Goal: Task Accomplishment & Management: Complete application form

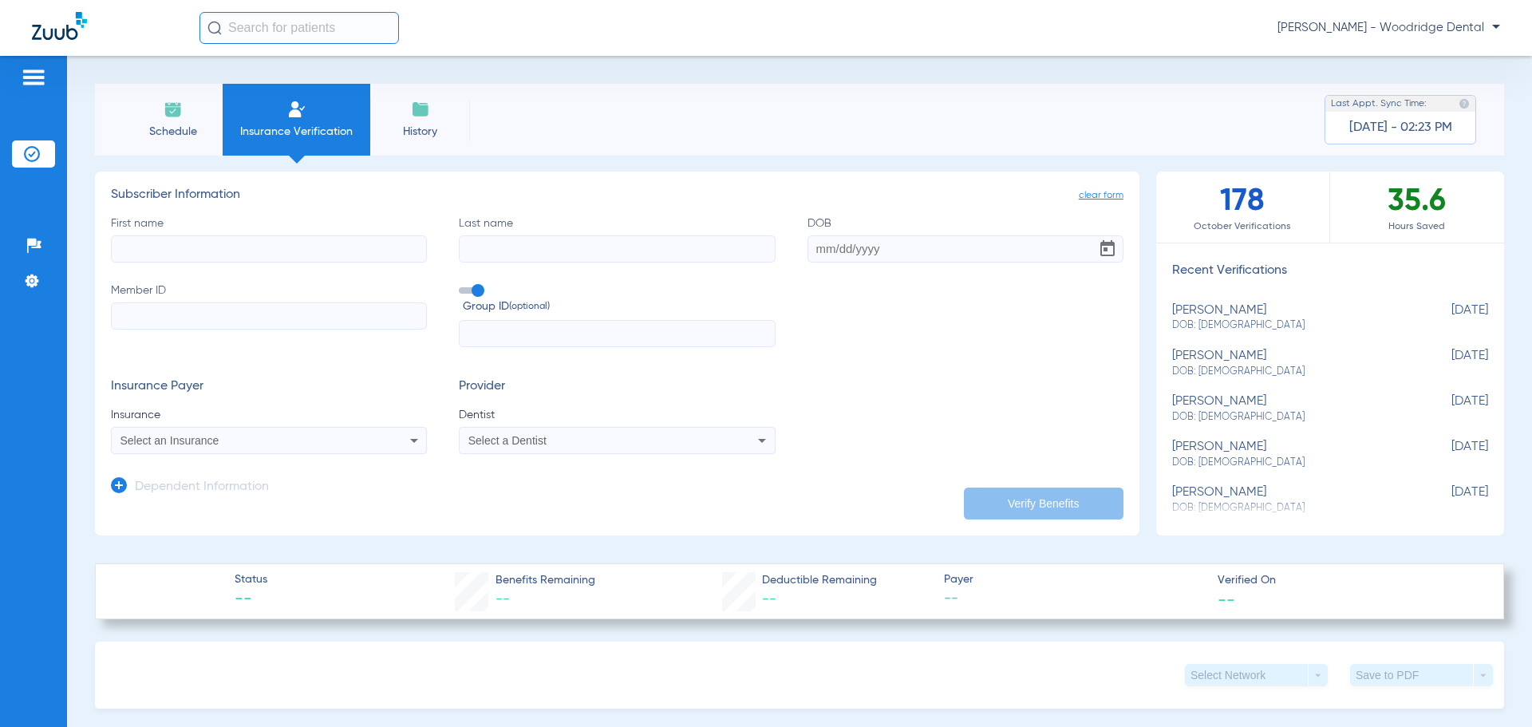
click at [286, 252] on input "First name" at bounding box center [269, 248] width 316 height 27
type input "april"
type input "[PERSON_NAME]"
click at [292, 314] on input "Member ID" at bounding box center [269, 315] width 316 height 27
type input "961442145"
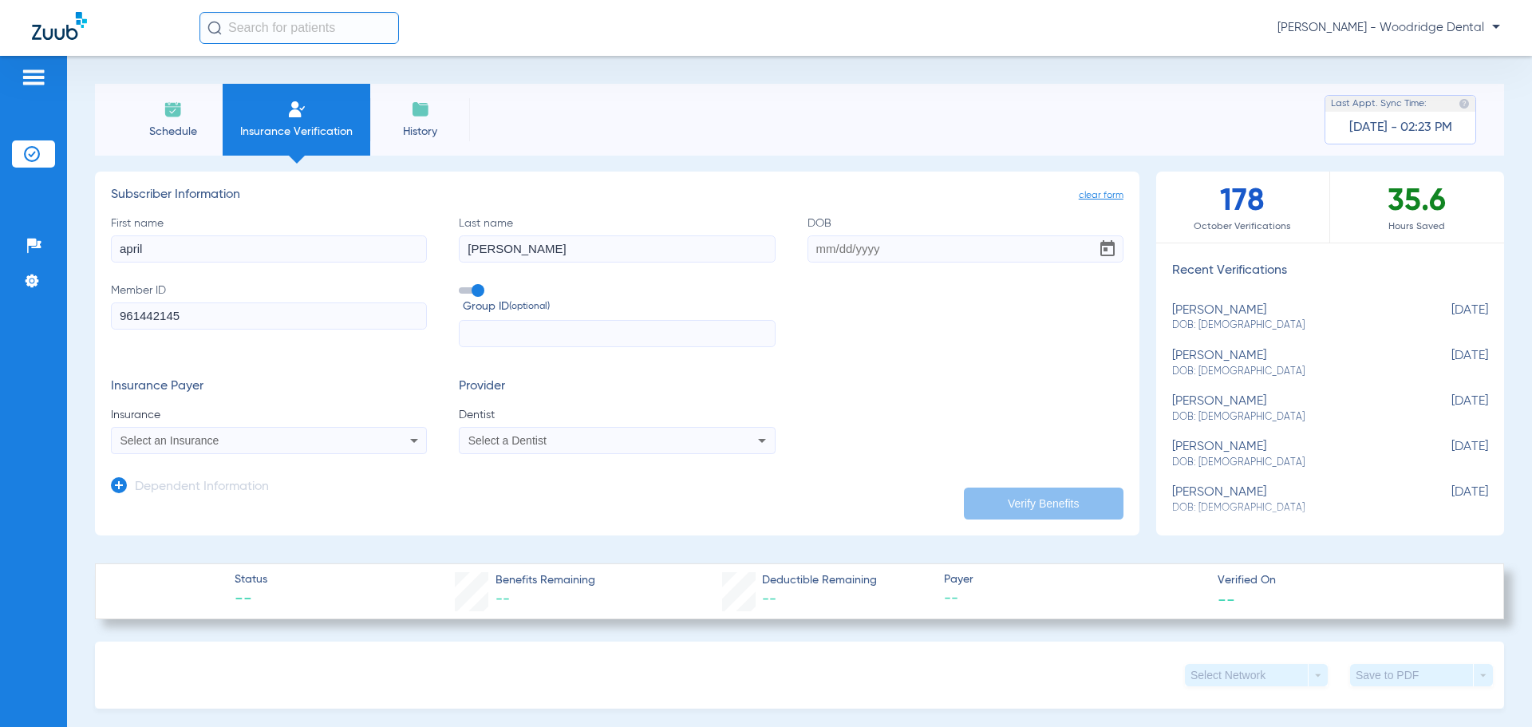
click at [554, 333] on input "text" at bounding box center [617, 333] width 316 height 27
type input "1803832"
click at [396, 439] on div "Select an Insurance" at bounding box center [269, 440] width 314 height 19
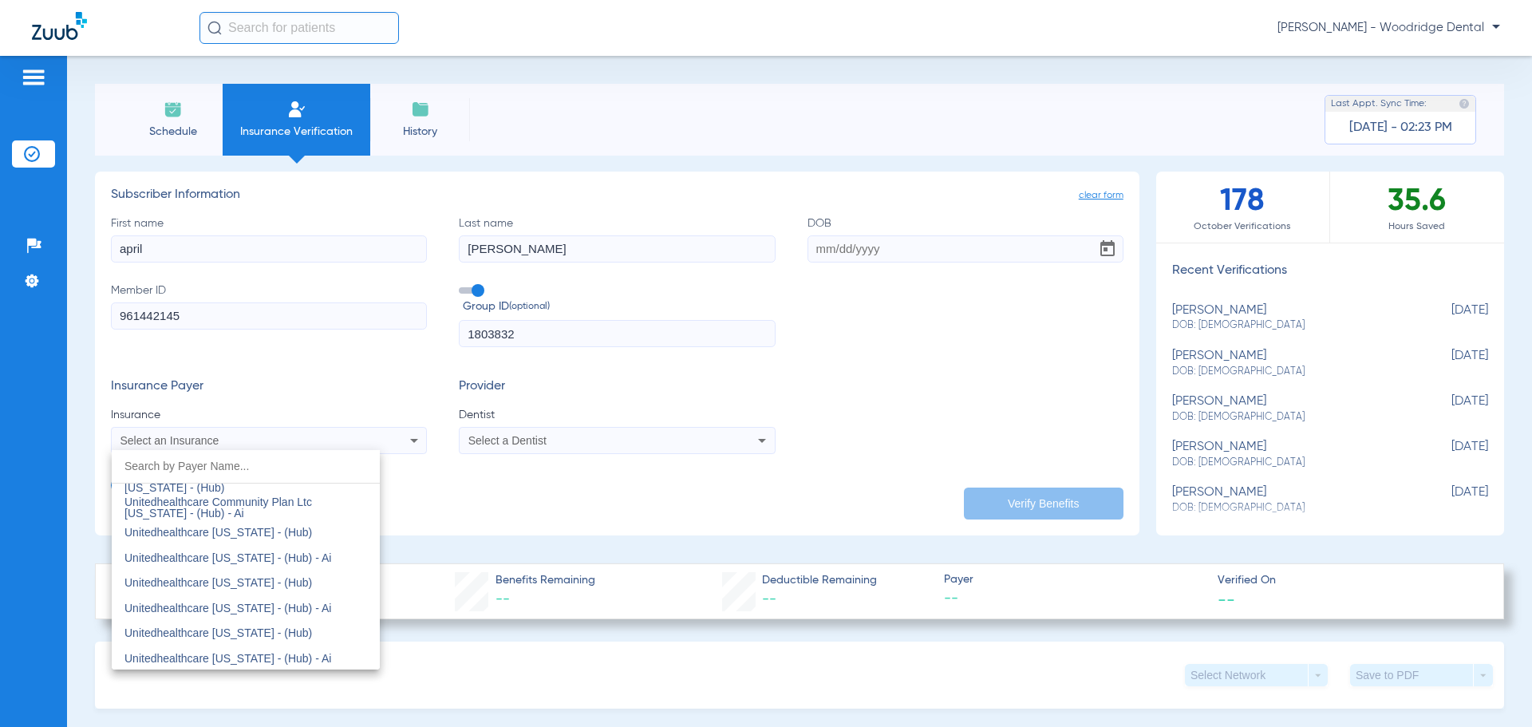
scroll to position [9919, 0]
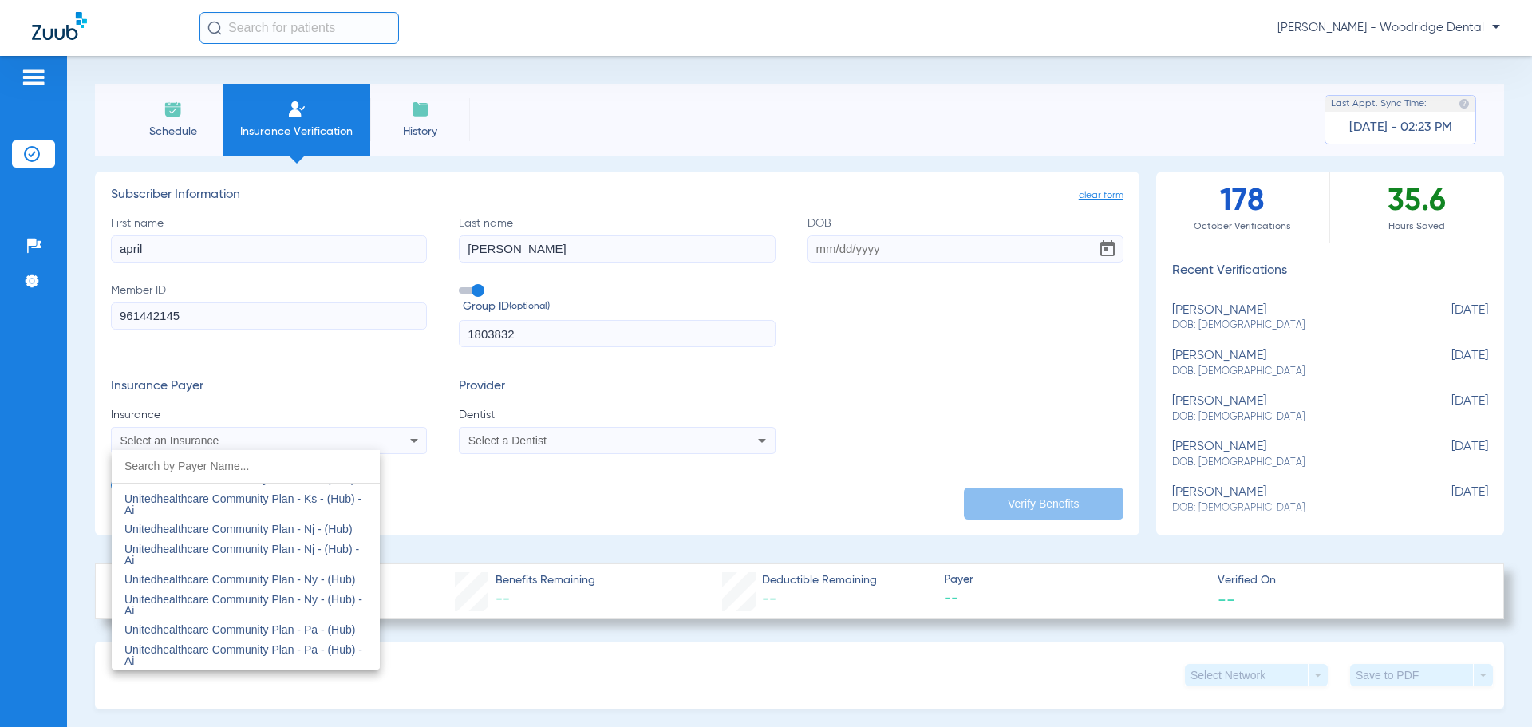
click at [315, 472] on input "dropdown search" at bounding box center [246, 466] width 268 height 33
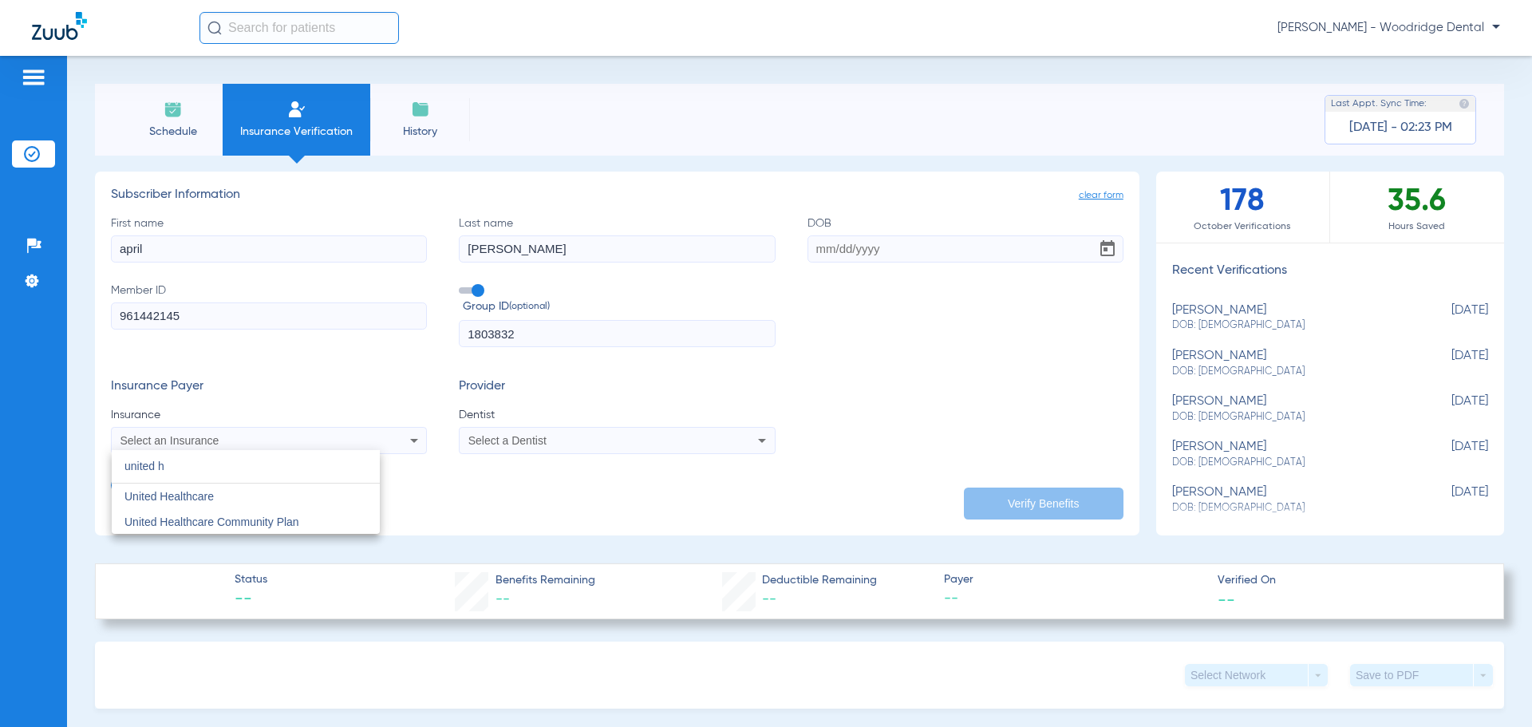
scroll to position [0, 0]
type input "united heal"
click at [327, 488] on mat-option "United Healthcare" at bounding box center [246, 496] width 268 height 26
click at [530, 446] on span "Select a Dentist" at bounding box center [507, 440] width 78 height 13
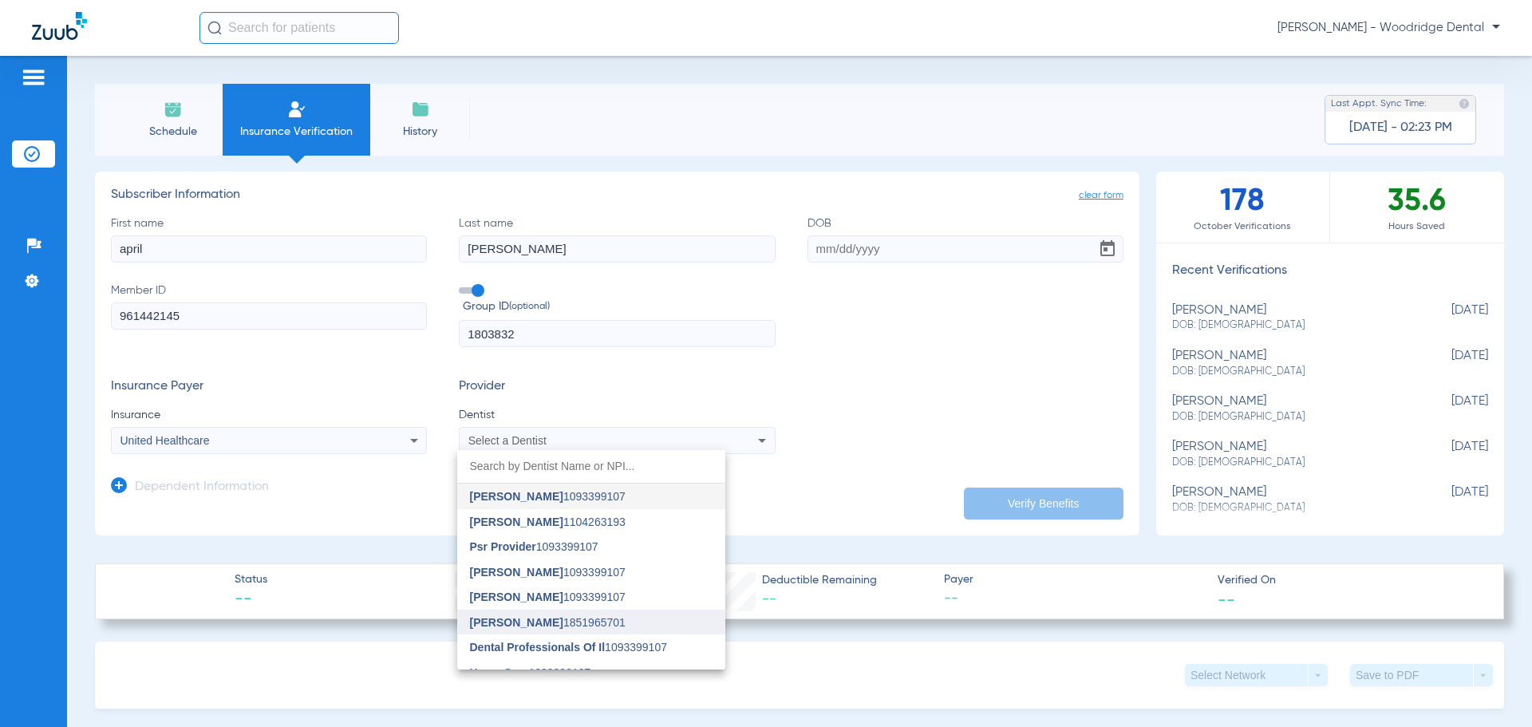
click at [609, 613] on mat-option "[PERSON_NAME] 1851965701" at bounding box center [591, 622] width 268 height 26
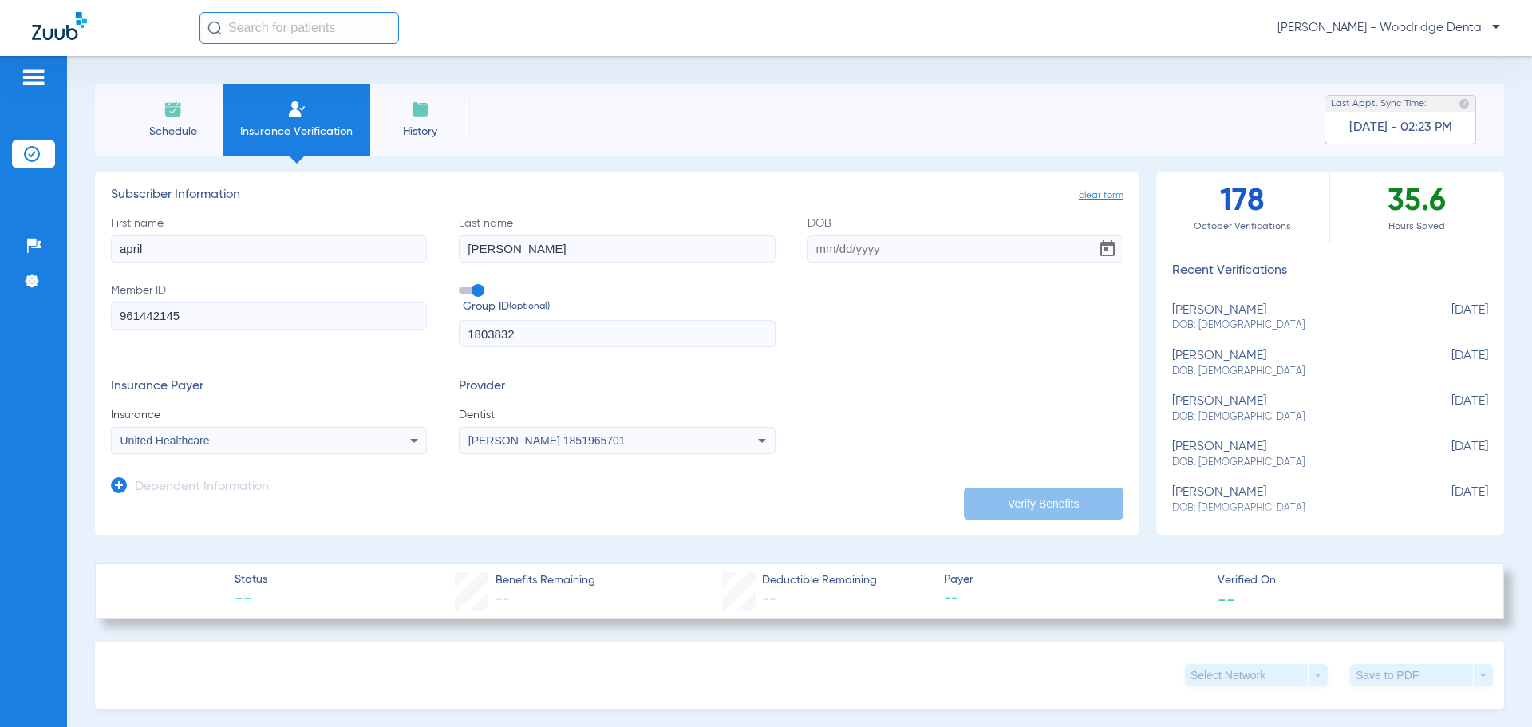
click at [854, 338] on div "First name april Last name [PERSON_NAME] Member ID 961442145 Group ID (optional…" at bounding box center [617, 281] width 1012 height 132
click at [879, 248] on input "DOB" at bounding box center [965, 248] width 316 height 27
type input "[DATE]"
click at [1046, 499] on button "Verify Benefits" at bounding box center [1044, 503] width 160 height 32
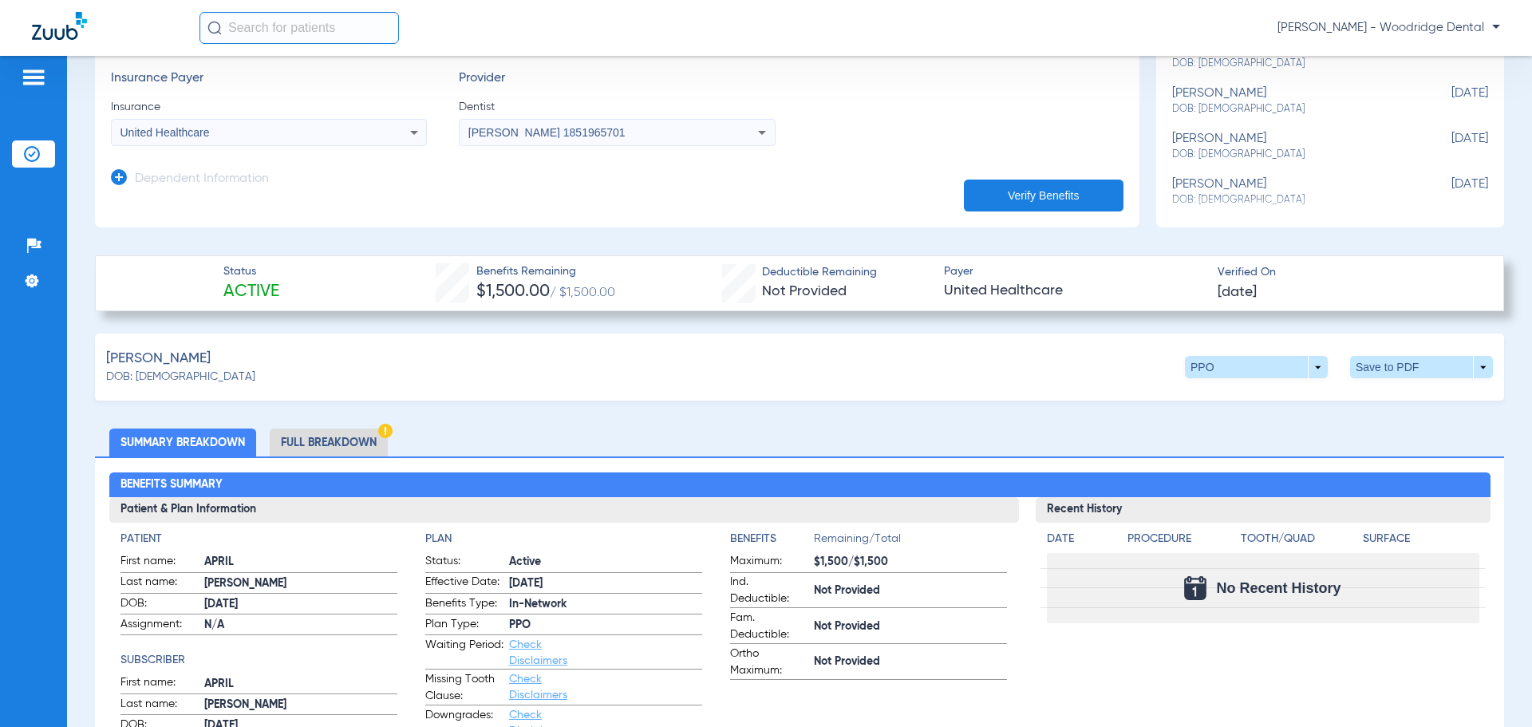
scroll to position [319, 0]
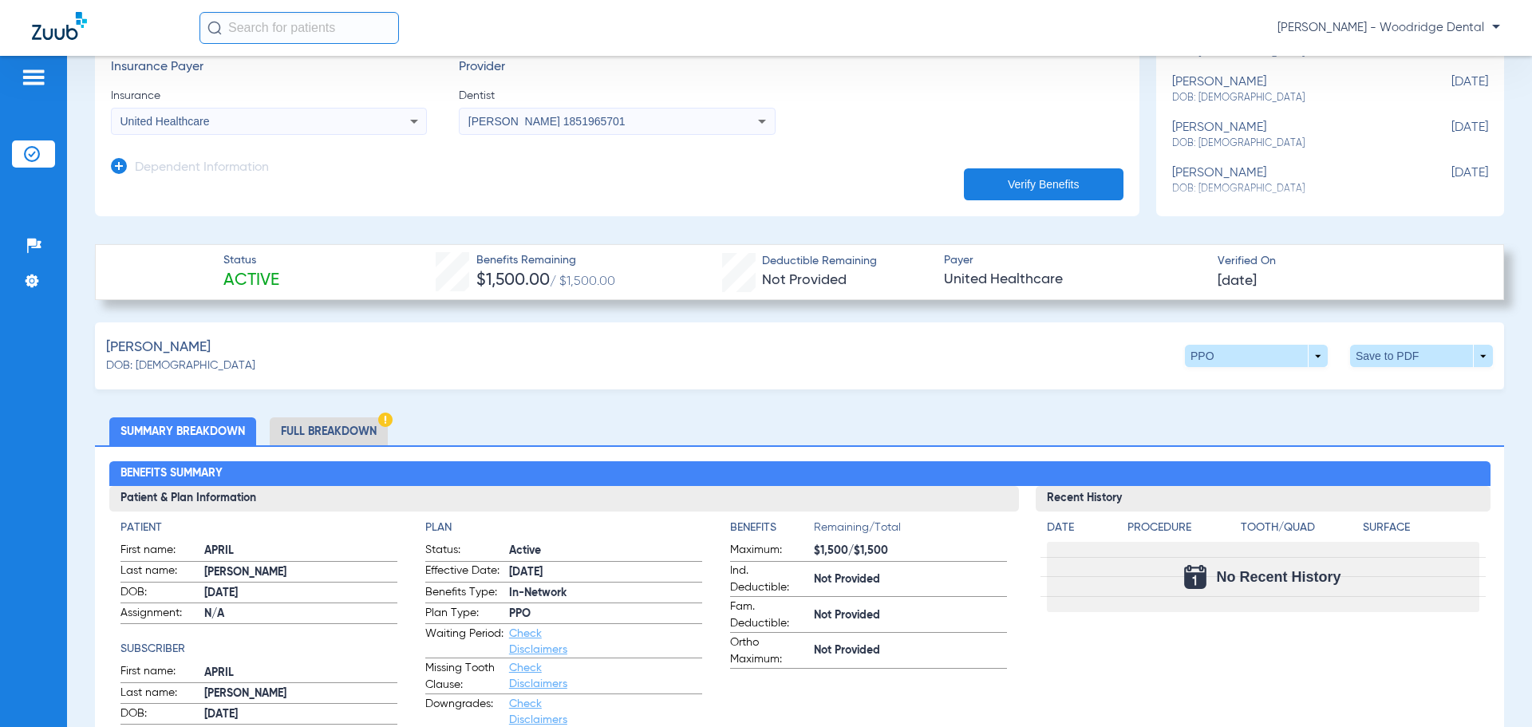
click at [335, 426] on li "Full Breakdown" at bounding box center [329, 431] width 118 height 28
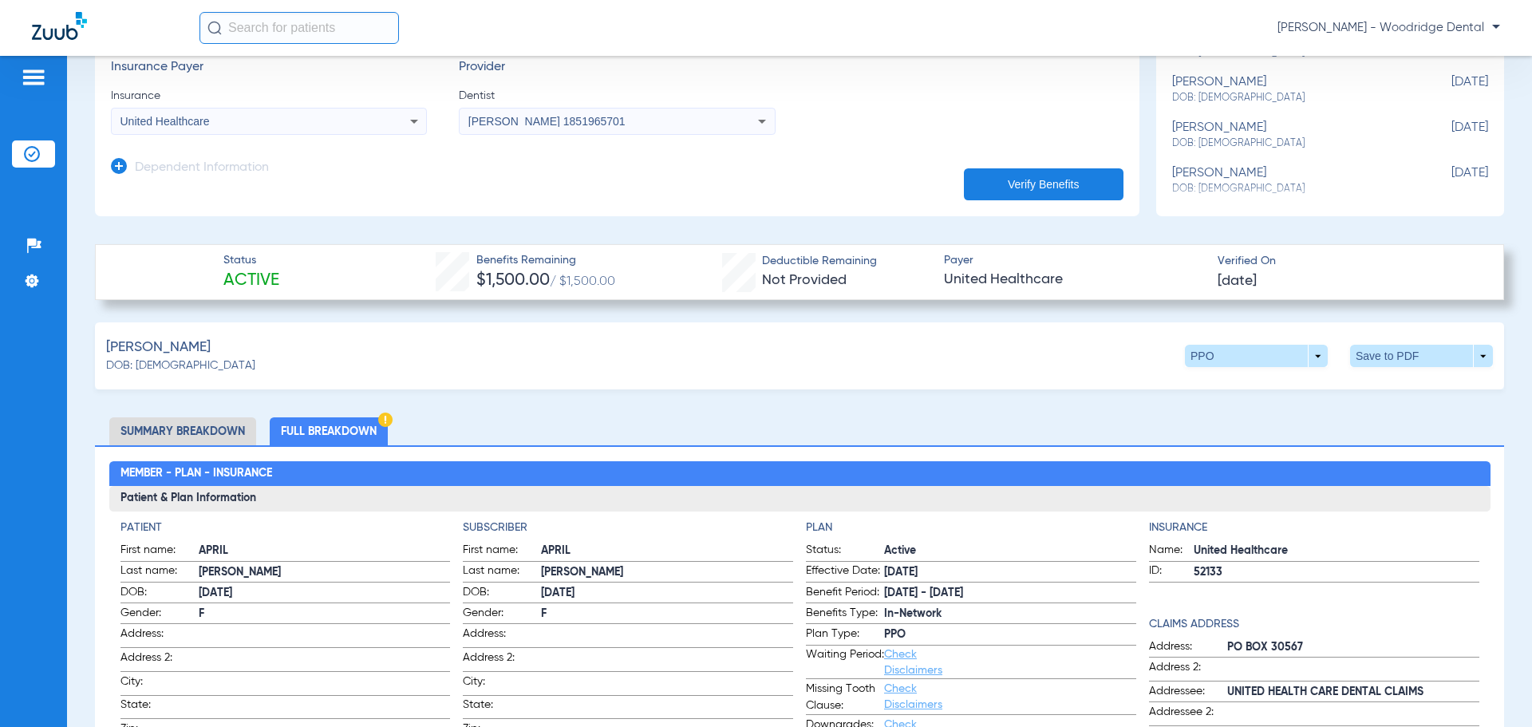
click at [359, 429] on li "Full Breakdown" at bounding box center [329, 431] width 118 height 28
click at [337, 423] on li "Full Breakdown" at bounding box center [329, 431] width 118 height 28
click at [1407, 360] on span at bounding box center [1421, 356] width 38 height 38
click at [1302, 392] on button "insert_drive_file Save to PDF" at bounding box center [1273, 386] width 120 height 32
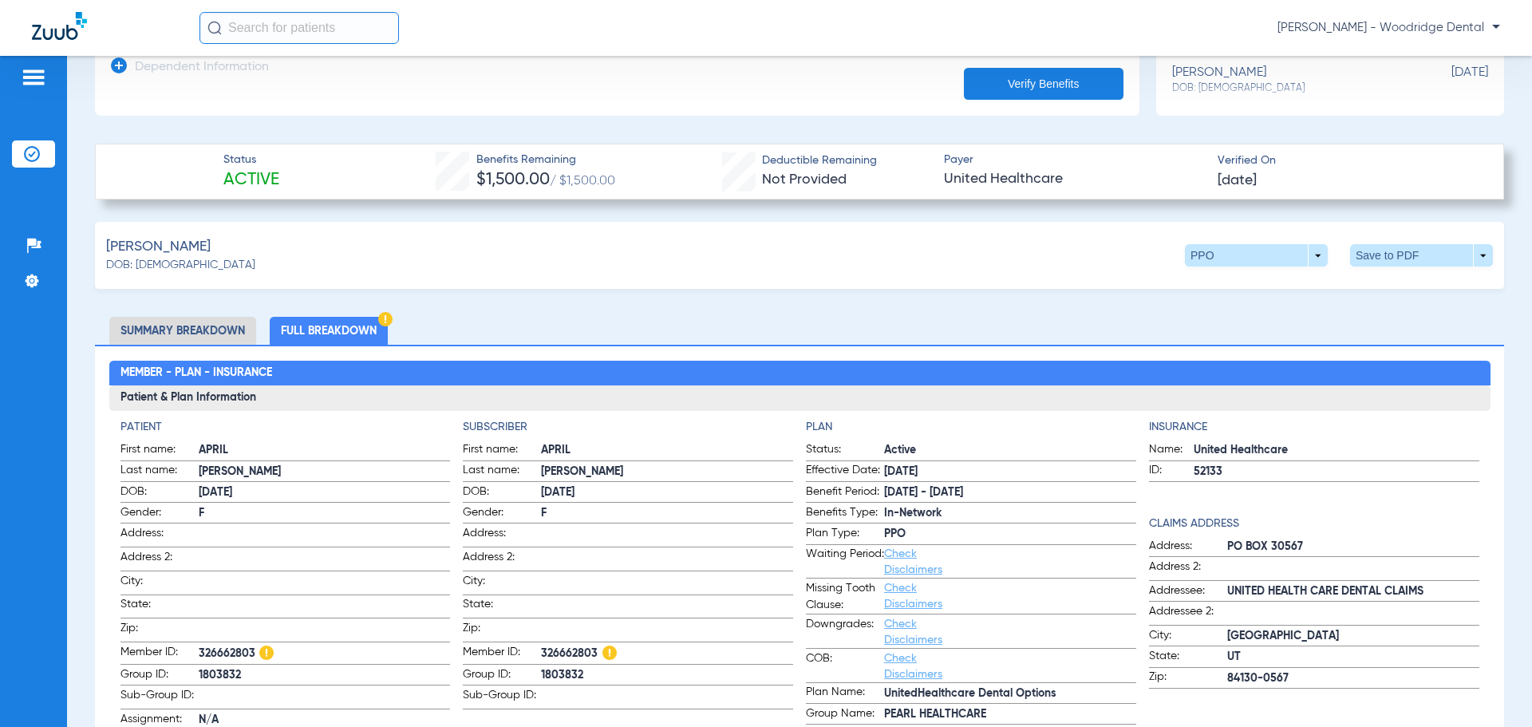
scroll to position [558, 0]
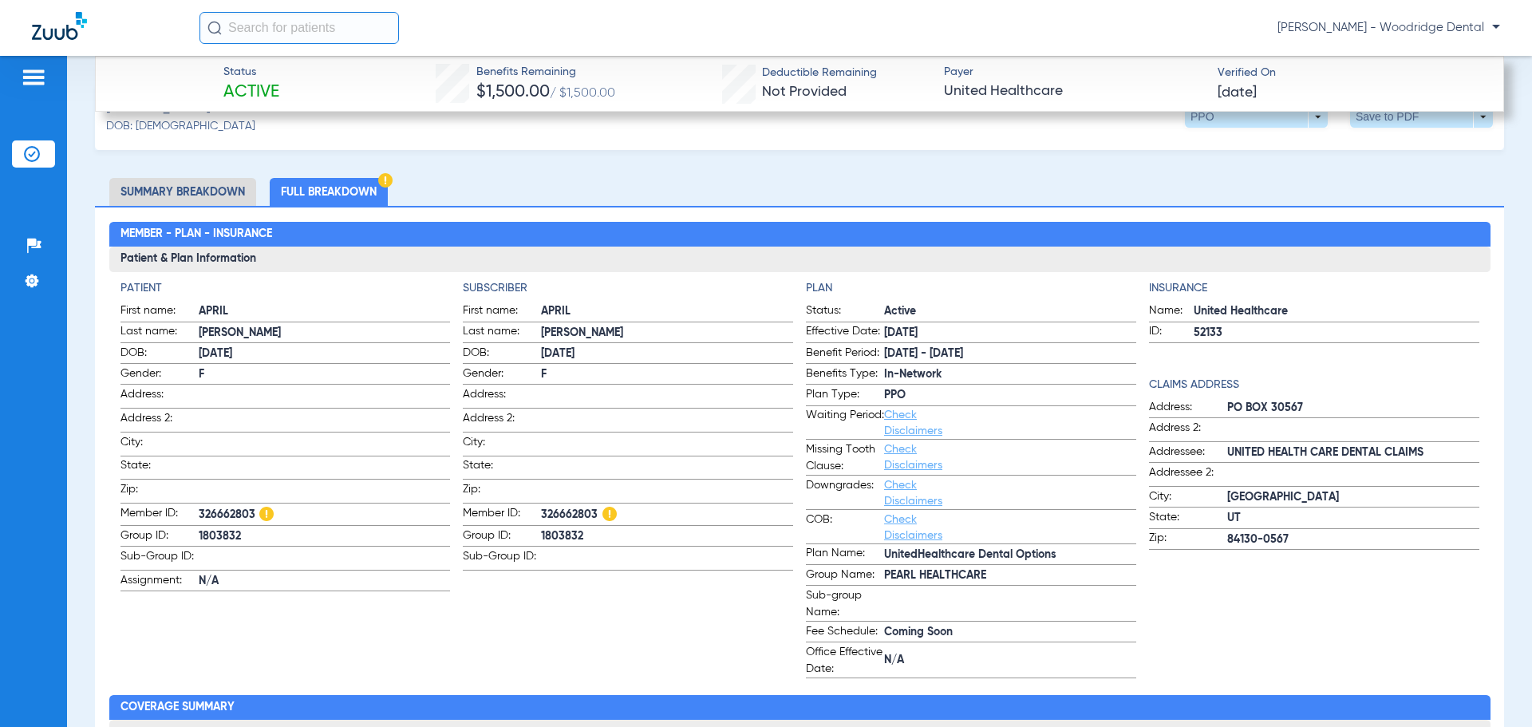
drag, startPoint x: 982, startPoint y: 573, endPoint x: 881, endPoint y: 566, distance: 101.6
click at [881, 566] on label "Group Name: PEARL HEALTHCARE" at bounding box center [971, 576] width 330 height 20
copy span "PEARL HEALTHCARE"
